Goal: Information Seeking & Learning: Learn about a topic

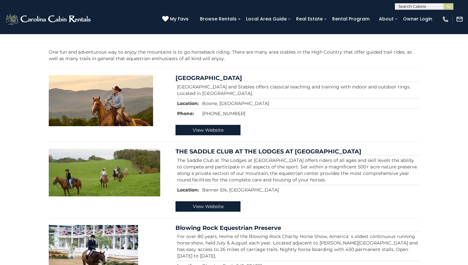
drag, startPoint x: 201, startPoint y: 132, endPoint x: 377, endPoint y: 1, distance: 219.8
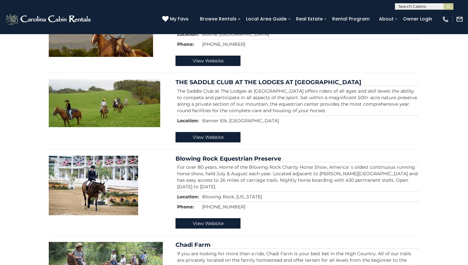
scroll to position [185, 0]
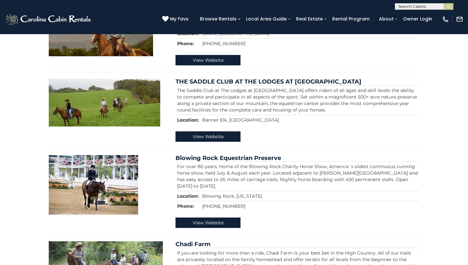
drag, startPoint x: 231, startPoint y: 220, endPoint x: 405, endPoint y: 1, distance: 279.4
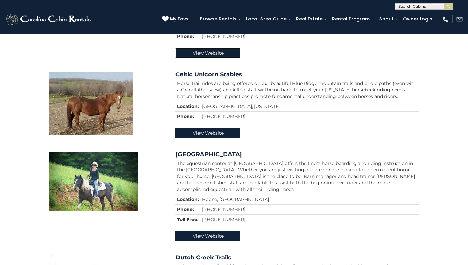
scroll to position [477, 0]
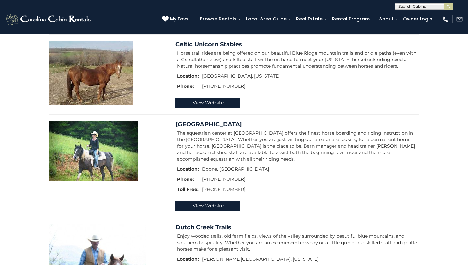
drag, startPoint x: 209, startPoint y: 107, endPoint x: 395, endPoint y: 0, distance: 214.1
click at [0, 0] on body "**********" at bounding box center [234, 169] width 468 height 1226
drag, startPoint x: 246, startPoint y: 43, endPoint x: 176, endPoint y: 44, distance: 69.8
click at [176, 44] on h4 "Celtic Unicorn Stables" at bounding box center [297, 44] width 244 height 6
copy link "Celtic Unicorn Stables"
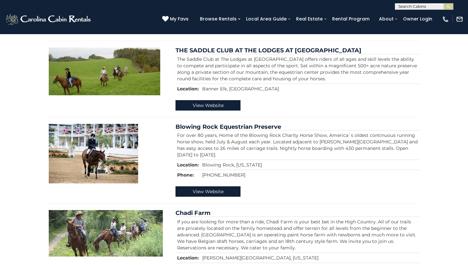
scroll to position [220, 0]
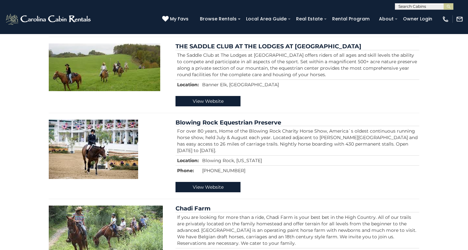
drag, startPoint x: 217, startPoint y: 191, endPoint x: 370, endPoint y: 1, distance: 243.9
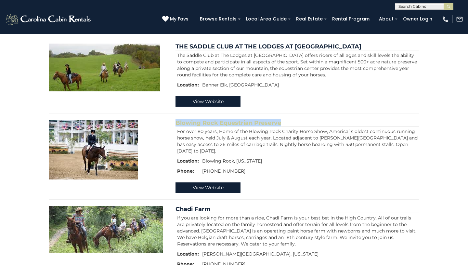
drag, startPoint x: 286, startPoint y: 121, endPoint x: 177, endPoint y: 123, distance: 109.4
click at [177, 123] on h4 "Blowing Rock Equestrian Preserve" at bounding box center [297, 123] width 244 height 6
copy link "Blowing Rock Equestrian Preserve"
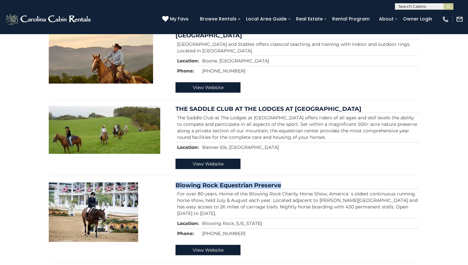
scroll to position [156, 0]
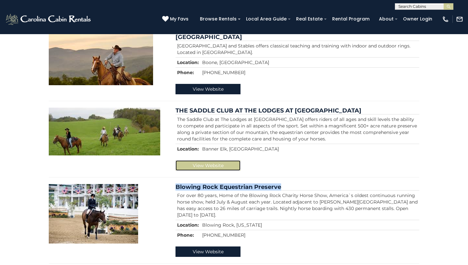
click at [225, 162] on link "View Website" at bounding box center [207, 165] width 65 height 10
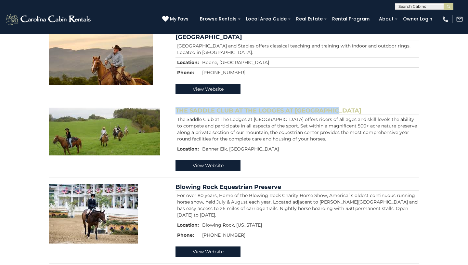
drag, startPoint x: 347, startPoint y: 109, endPoint x: 176, endPoint y: 112, distance: 170.5
click at [176, 112] on h4 "THE SADDLE CLUB AT THE LODGES AT [GEOGRAPHIC_DATA]" at bounding box center [297, 110] width 244 height 6
copy link "THE SADDLE CLUB AT THE LODGES AT [GEOGRAPHIC_DATA]"
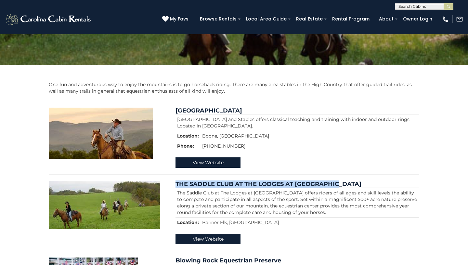
scroll to position [83, 0]
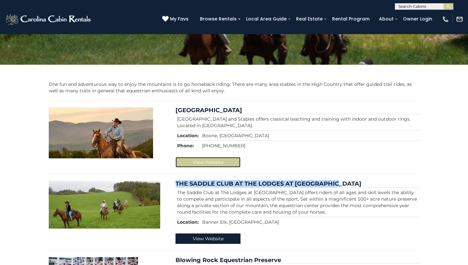
click at [234, 164] on link "View Website" at bounding box center [207, 162] width 65 height 10
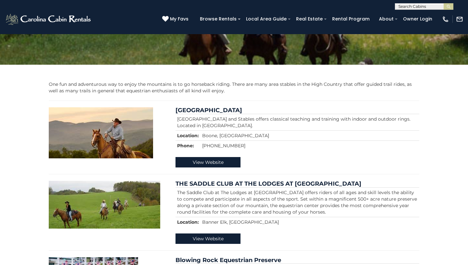
drag, startPoint x: 239, startPoint y: 105, endPoint x: 178, endPoint y: 106, distance: 60.7
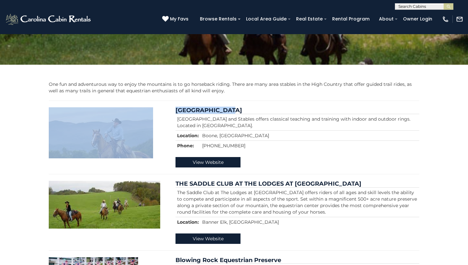
drag, startPoint x: 232, startPoint y: 109, endPoint x: 170, endPoint y: 111, distance: 61.7
click at [170, 111] on div "[GEOGRAPHIC_DATA] [GEOGRAPHIC_DATA] and Stables offers classical teaching and t…" at bounding box center [296, 137] width 253 height 60
copy div "[GEOGRAPHIC_DATA]"
